Goal: Task Accomplishment & Management: Manage account settings

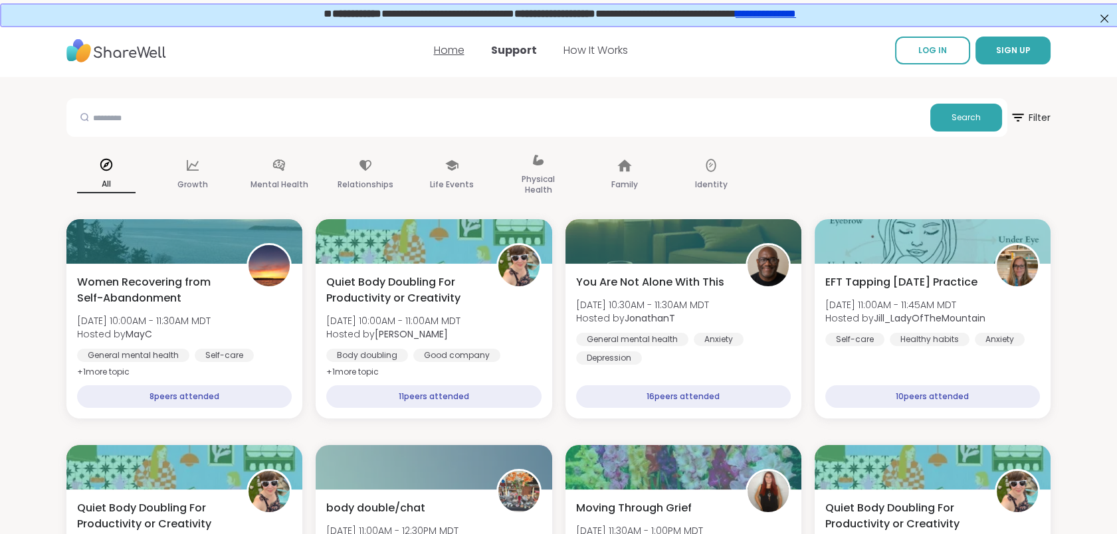
click at [458, 45] on link "Home" at bounding box center [449, 50] width 31 height 15
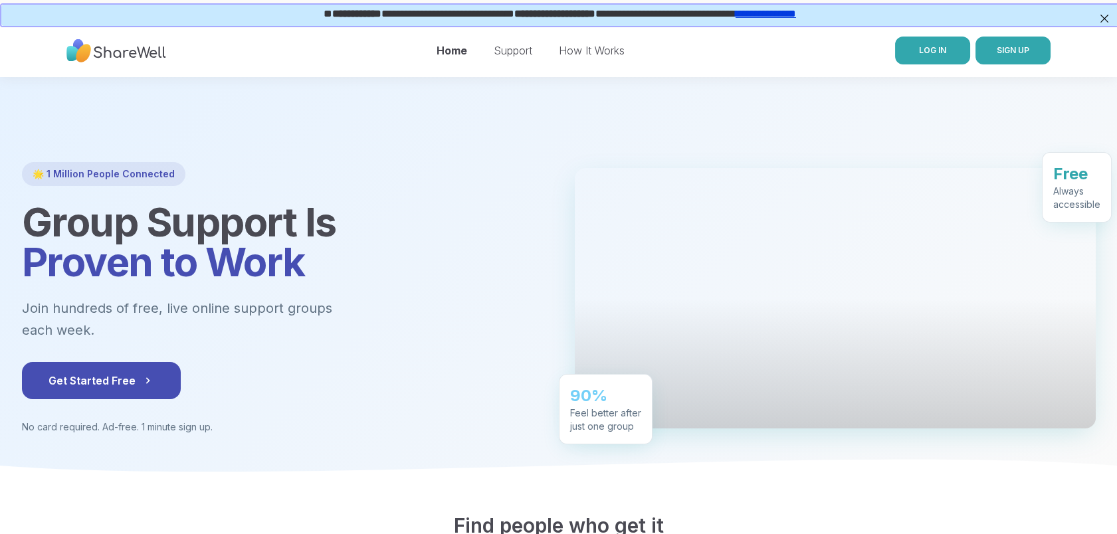
click at [930, 48] on span "LOG IN" at bounding box center [932, 50] width 27 height 10
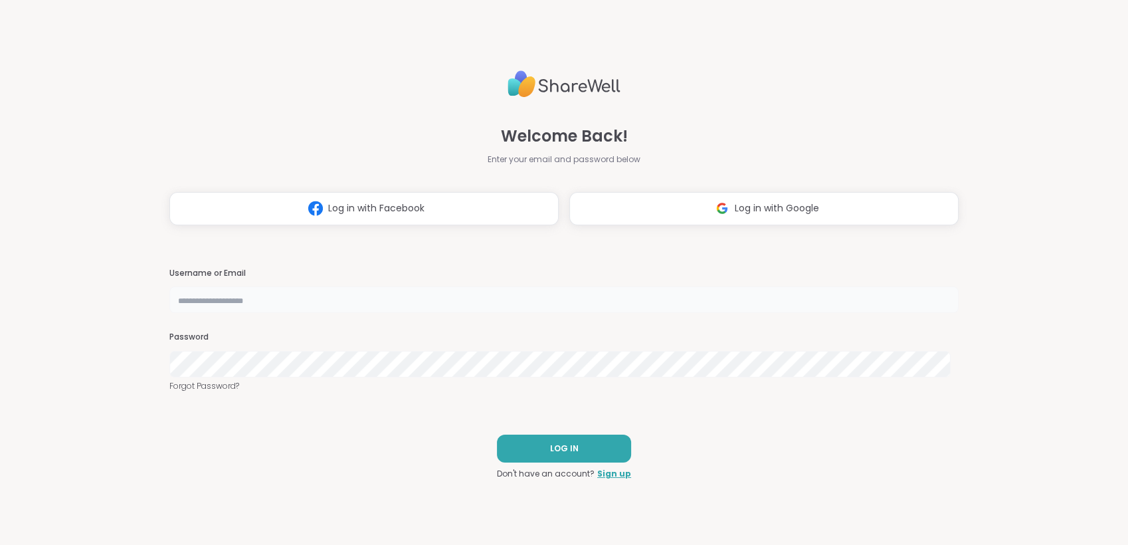
type input "**********"
click at [573, 441] on button "LOG IN" at bounding box center [564, 448] width 134 height 28
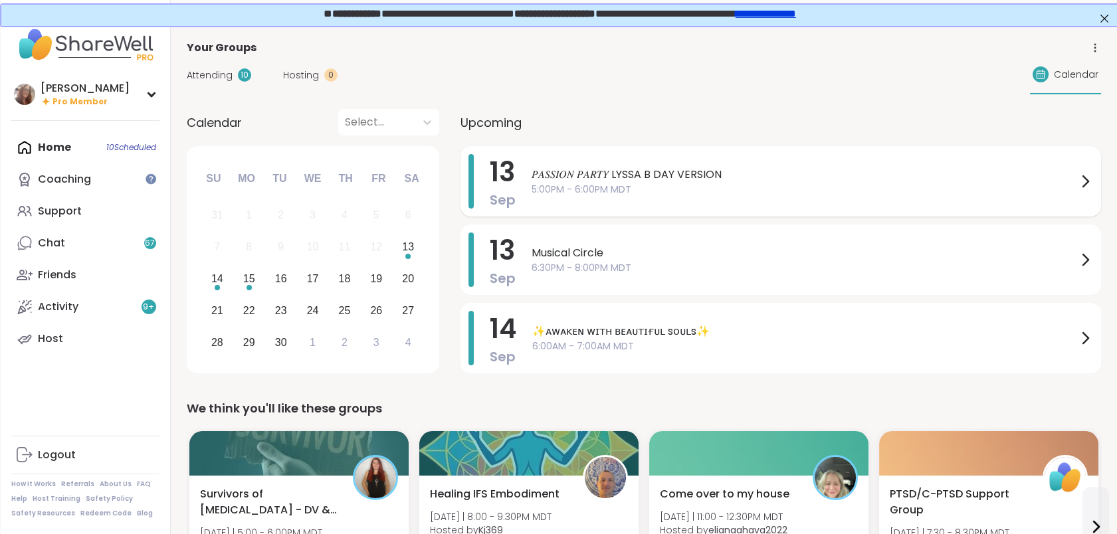
click at [808, 178] on span "𝑃𝐴𝑆𝑆𝐼𝑂𝑁 𝑃𝐴𝑅𝑇𝑌 LYSSA B DAY VERSION" at bounding box center [803, 175] width 545 height 16
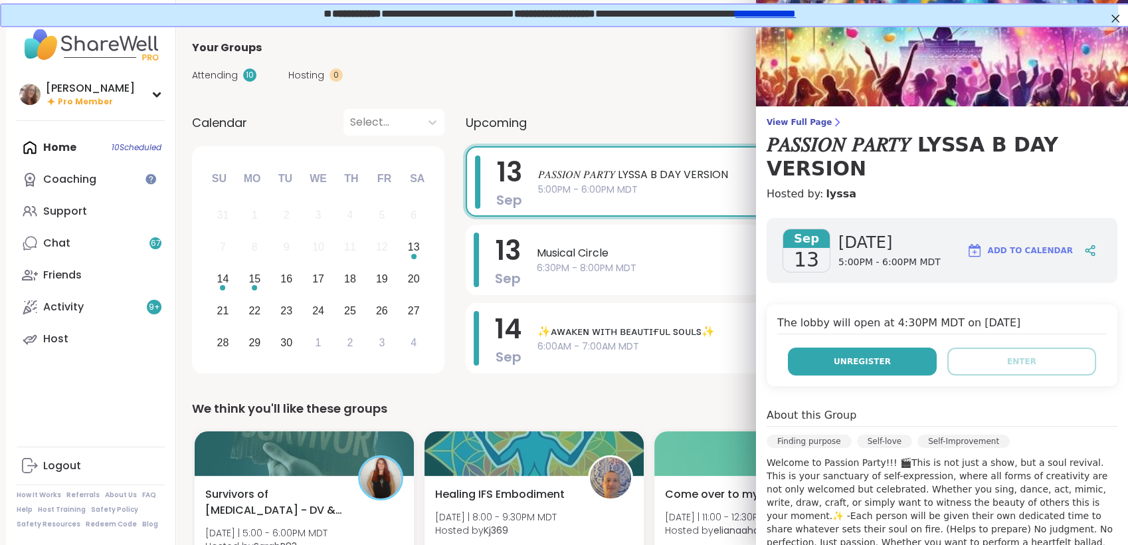
click at [860, 348] on button "Unregister" at bounding box center [862, 361] width 149 height 28
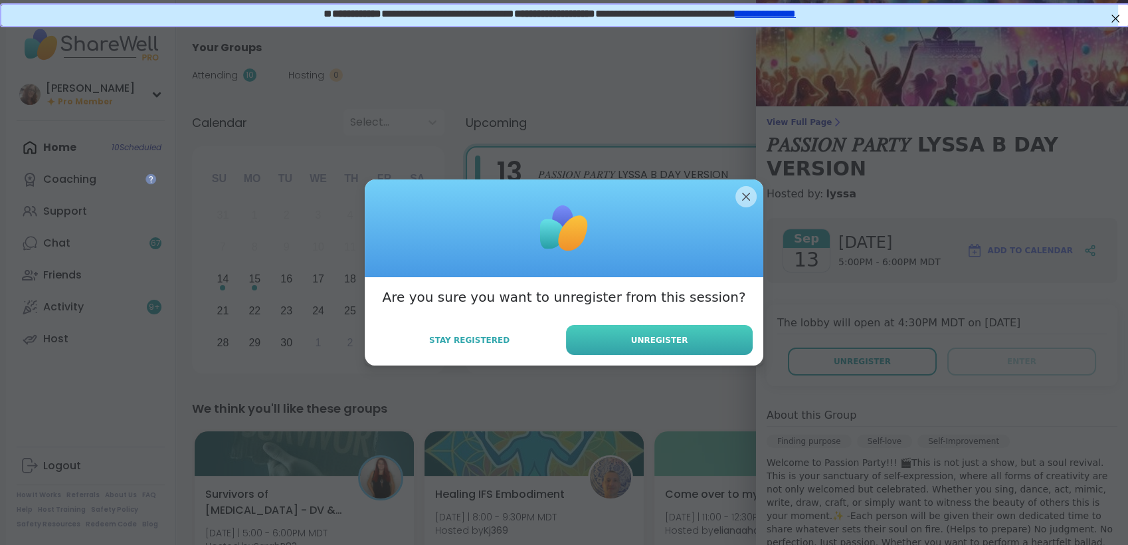
click at [703, 333] on button "Unregister" at bounding box center [659, 340] width 187 height 30
